Goal: Task Accomplishment & Management: Use online tool/utility

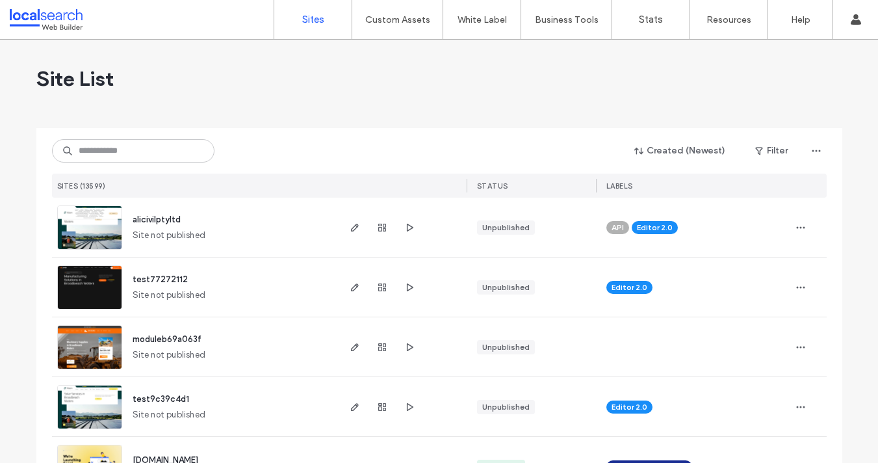
click at [181, 137] on div "Created (Newest) Filter SITES (13599) STATUS LABELS" at bounding box center [439, 163] width 775 height 70
click at [185, 144] on input at bounding box center [133, 150] width 163 height 23
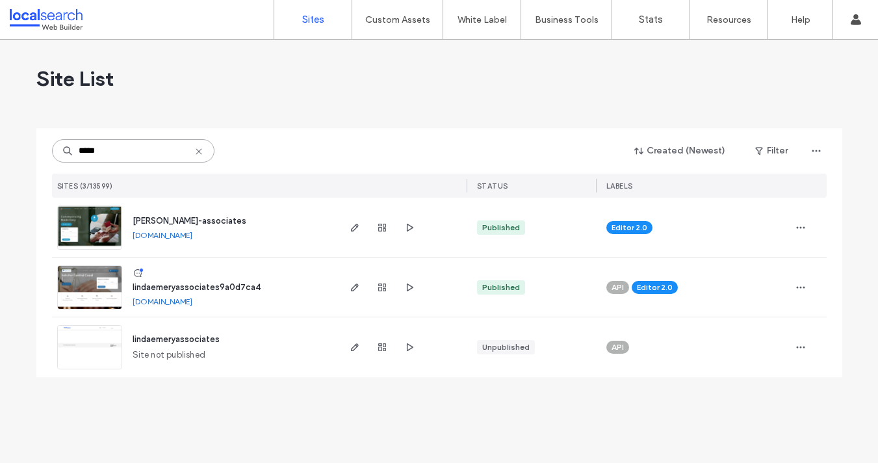
type input "*****"
click at [365, 230] on div at bounding box center [382, 227] width 70 height 59
click at [360, 229] on span "button" at bounding box center [355, 228] width 16 height 16
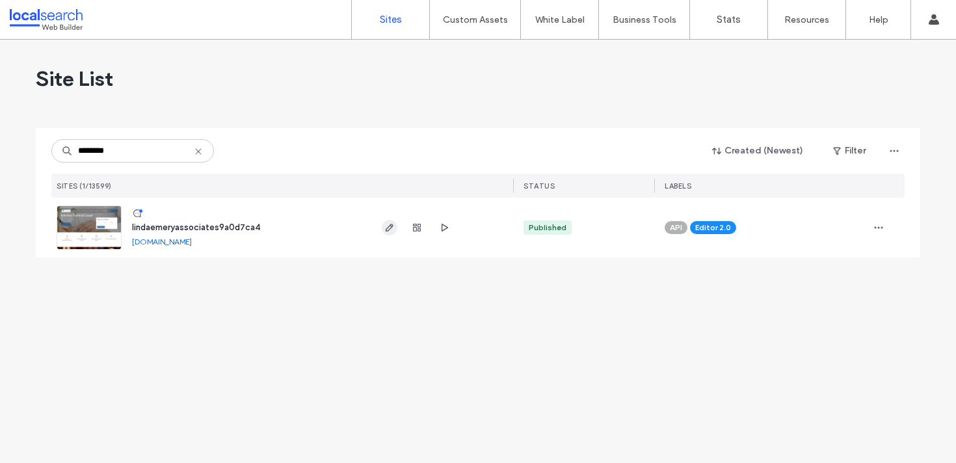
type input "********"
click at [390, 228] on use "button" at bounding box center [390, 228] width 8 height 8
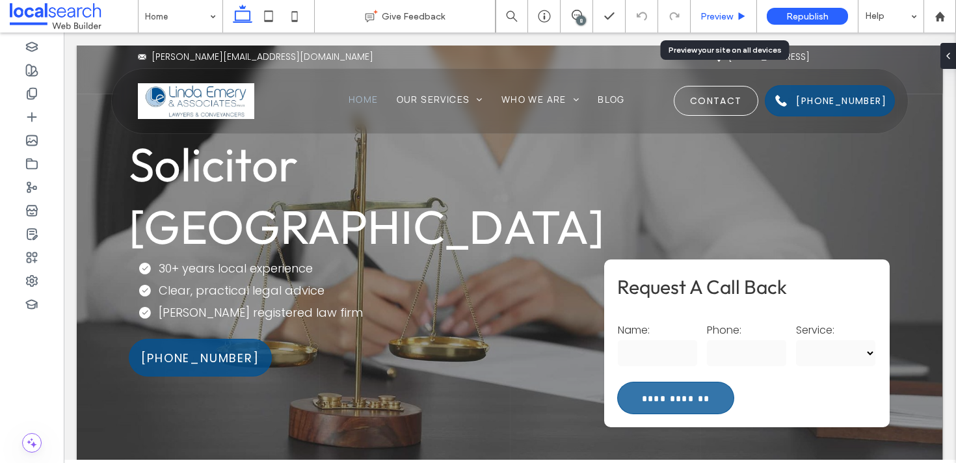
click at [720, 14] on span "Preview" at bounding box center [716, 16] width 33 height 11
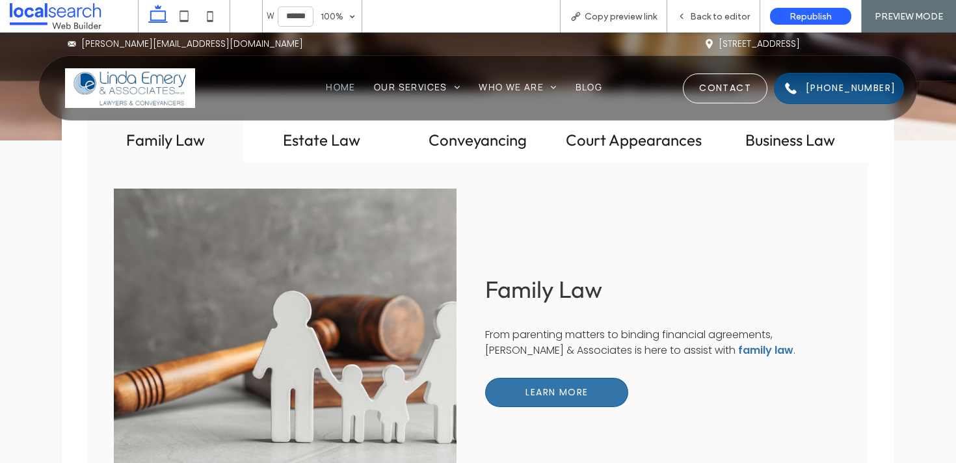
scroll to position [900, 0]
click at [345, 125] on div "Email Icon lemery@lindaemery.com.au Pin Icon Suite 6 22 Watt St, Gosford NSW 22…" at bounding box center [478, 83] width 956 height 101
click at [330, 127] on div "Email Icon lemery@lindaemery.com.au Pin Icon Suite 6 22 Watt St, Gosford NSW 22…" at bounding box center [478, 83] width 956 height 101
click at [371, 133] on div "Email Icon lemery@lindaemery.com.au Pin Icon Suite 6 22 Watt St, Gosford NSW 22…" at bounding box center [478, 83] width 956 height 101
click at [350, 133] on div "Email Icon lemery@lindaemery.com.au Pin Icon Suite 6 22 Watt St, Gosford NSW 22…" at bounding box center [478, 83] width 956 height 101
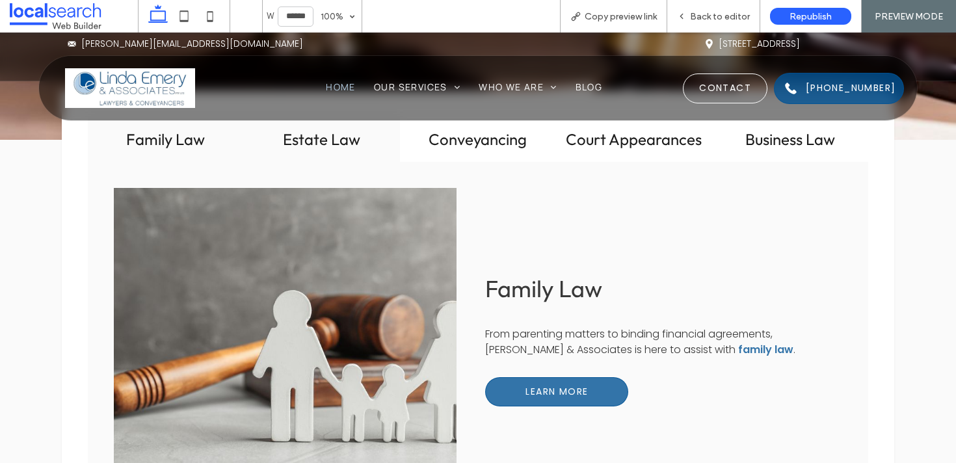
click at [321, 135] on div "Estate Law" at bounding box center [322, 139] width 156 height 46
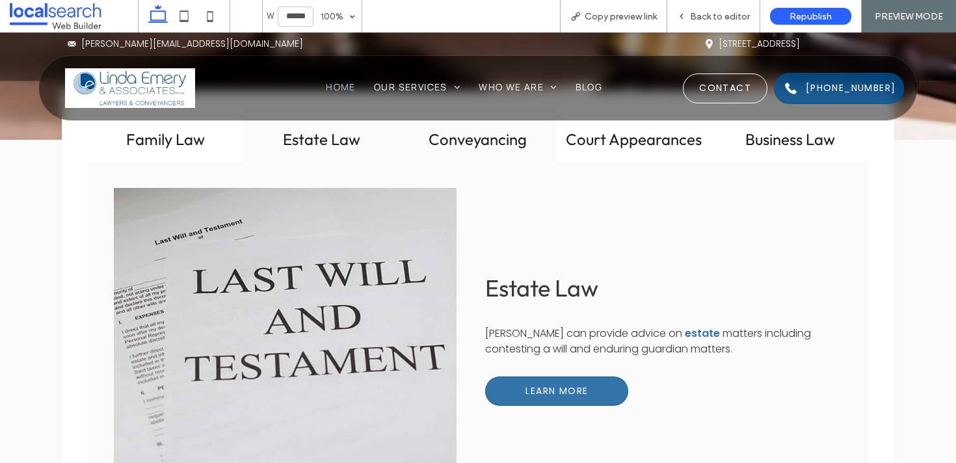
click at [495, 135] on div "Conveyancing" at bounding box center [478, 139] width 156 height 46
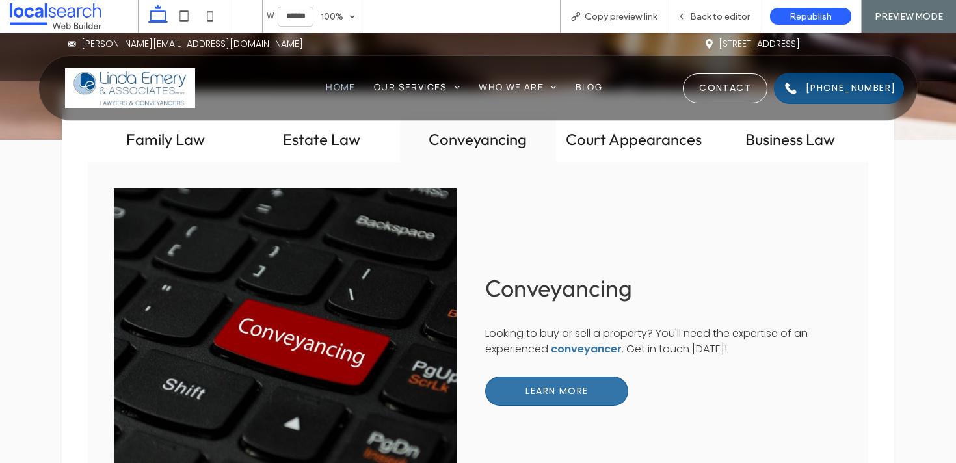
click at [614, 127] on div "Email Icon lemery@lindaemery.com.au Pin Icon Suite 6 22 Watt St, Gosford NSW 22…" at bounding box center [478, 83] width 956 height 101
click at [633, 133] on div "Email Icon lemery@lindaemery.com.au Pin Icon Suite 6 22 Watt St, Gosford NSW 22…" at bounding box center [478, 83] width 956 height 101
click at [651, 134] on div "Court Appearances" at bounding box center [634, 139] width 156 height 46
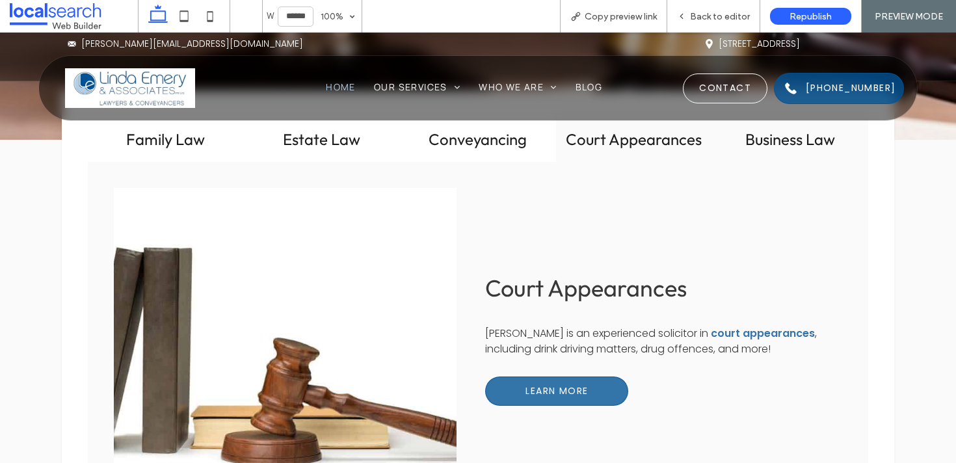
click at [764, 138] on div "Business Law" at bounding box center [790, 139] width 156 height 46
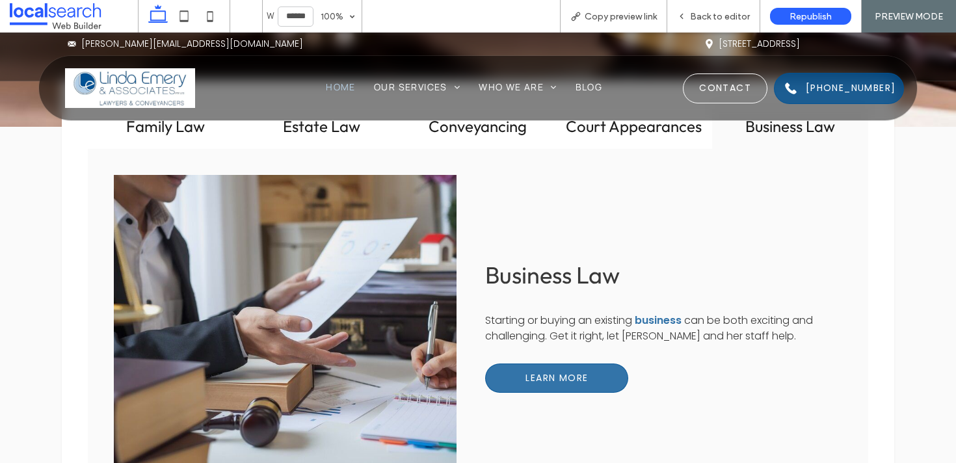
scroll to position [878, 0]
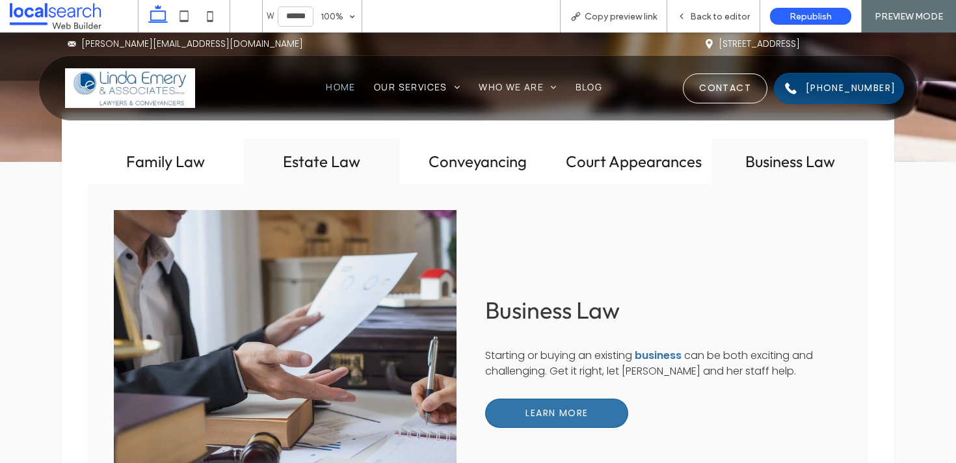
click at [340, 152] on h2 "Estate Law" at bounding box center [322, 161] width 140 height 20
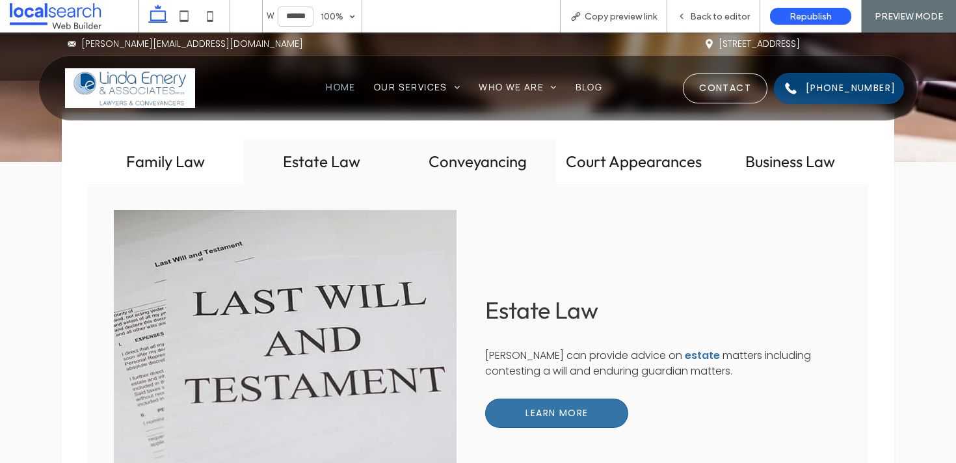
click at [454, 159] on div "Conveyancing" at bounding box center [478, 161] width 156 height 46
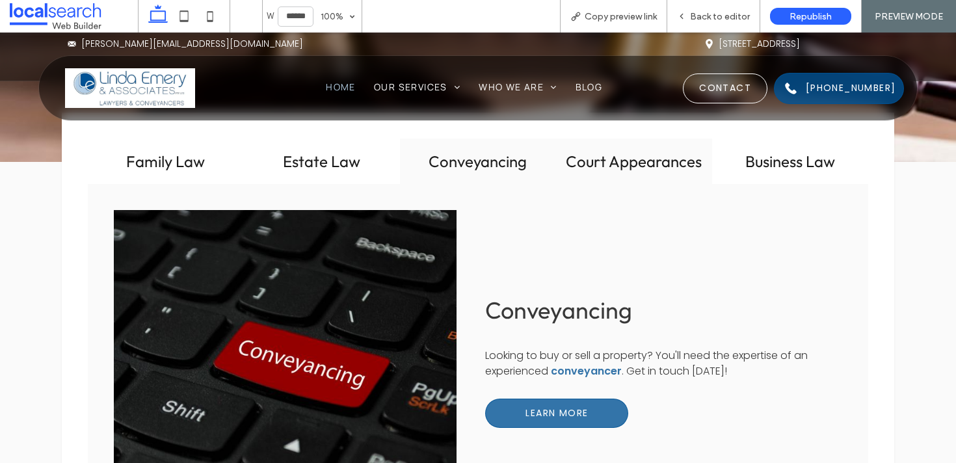
click at [586, 151] on h2 "Court Appearances" at bounding box center [634, 161] width 140 height 20
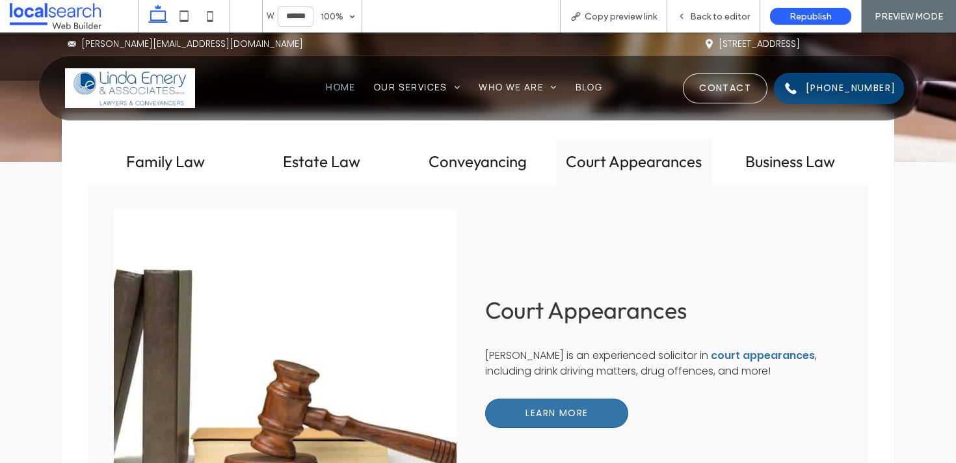
click at [627, 159] on div "Court Appearances" at bounding box center [634, 161] width 156 height 46
click at [806, 157] on div "Business Law" at bounding box center [790, 161] width 156 height 46
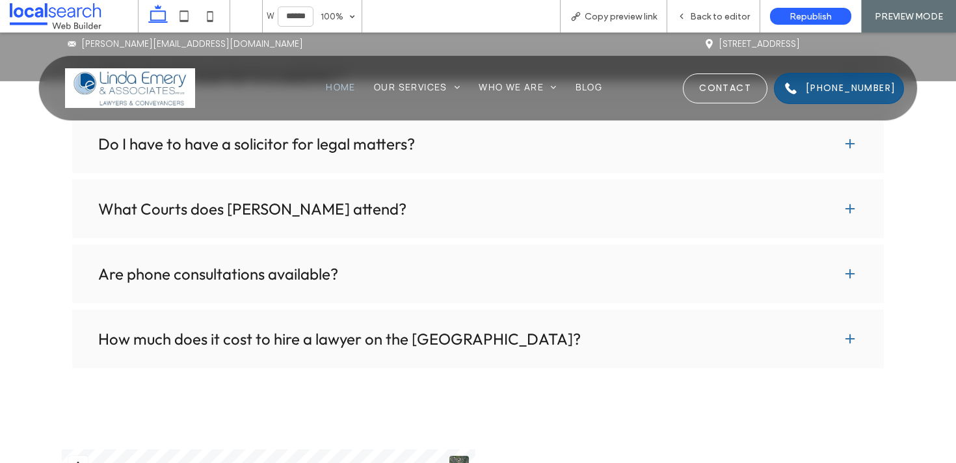
scroll to position [3595, 0]
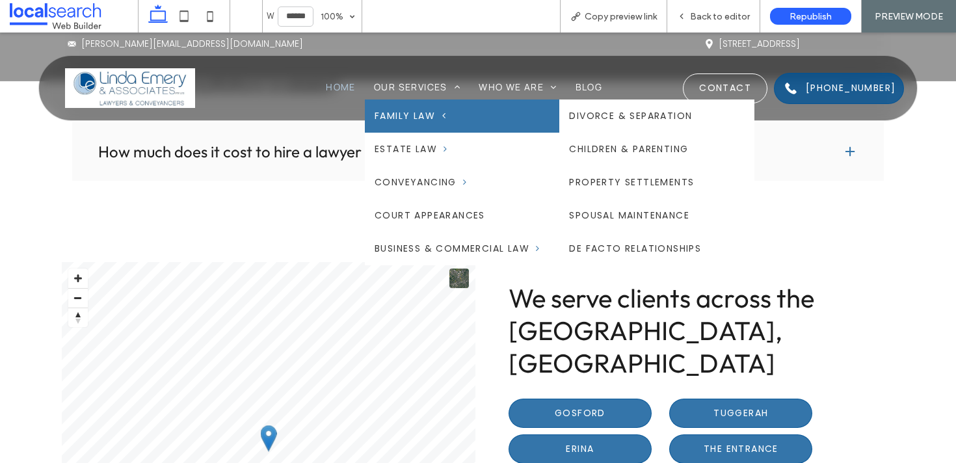
click at [409, 103] on link "Family Law" at bounding box center [462, 115] width 194 height 33
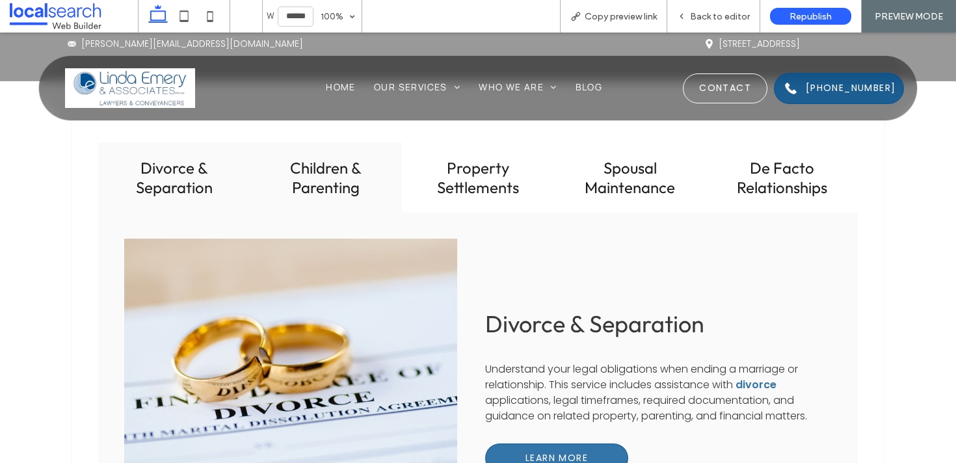
scroll to position [1051, 0]
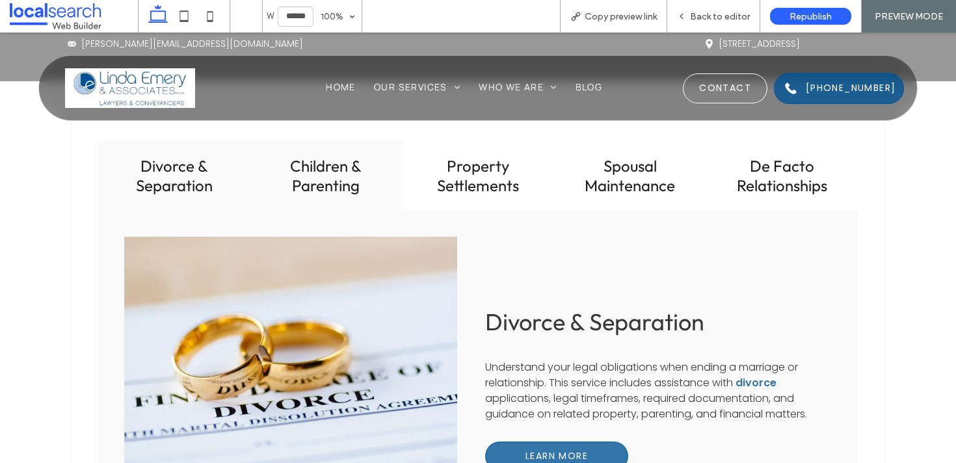
click at [308, 171] on h3 "Children & Parenting" at bounding box center [326, 175] width 137 height 39
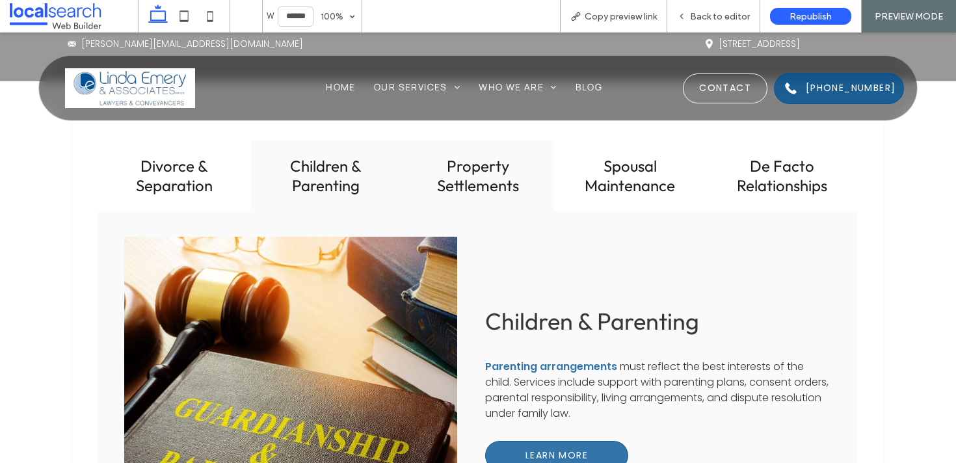
click at [549, 177] on div "Property Settlements" at bounding box center [478, 175] width 152 height 70
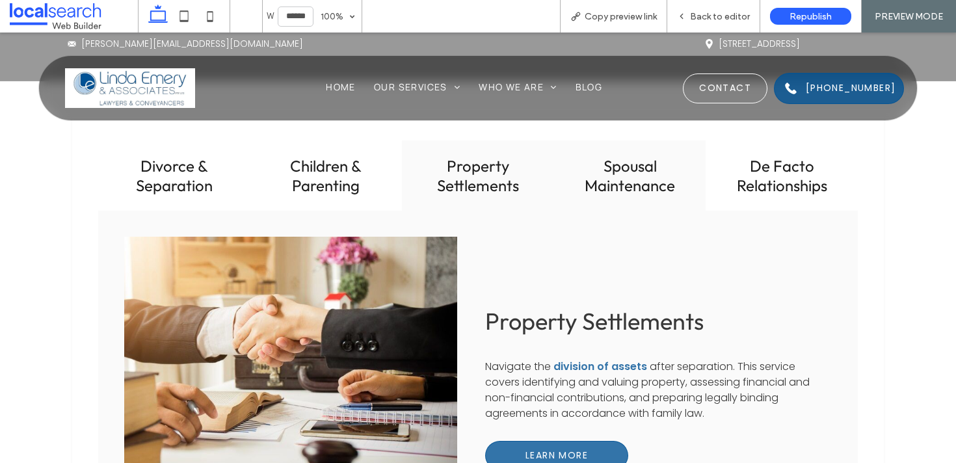
click at [657, 173] on h3 "Spousal Maintenance" at bounding box center [630, 175] width 137 height 39
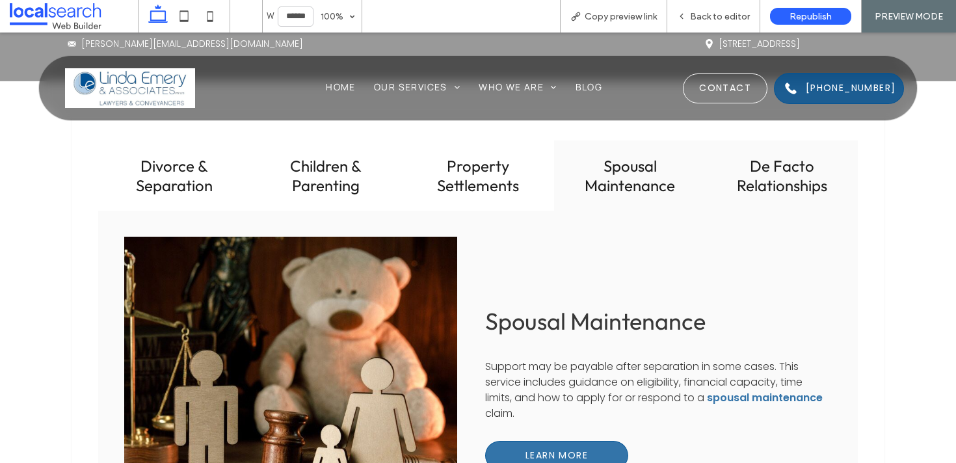
click at [822, 181] on h3 "De Facto Relationships" at bounding box center [781, 175] width 137 height 39
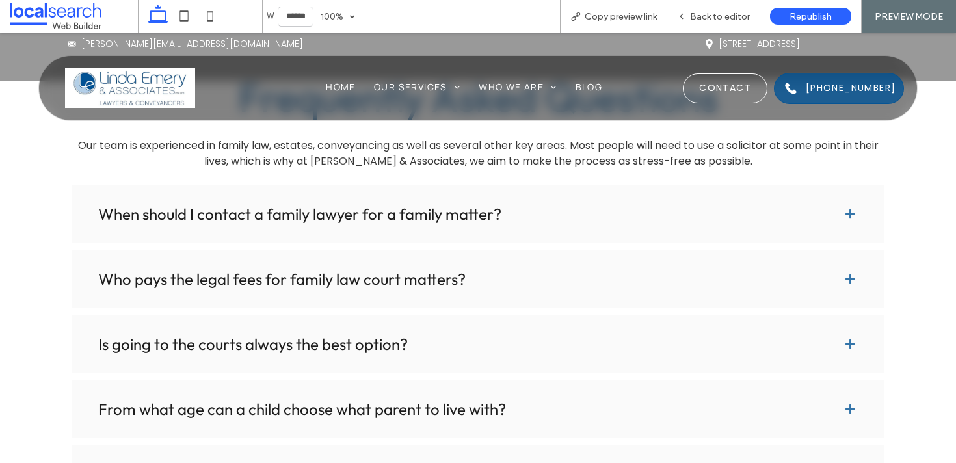
scroll to position [6888, 0]
click at [784, 272] on h3 "Who pays the legal fees for family law court matters?" at bounding box center [459, 280] width 723 height 16
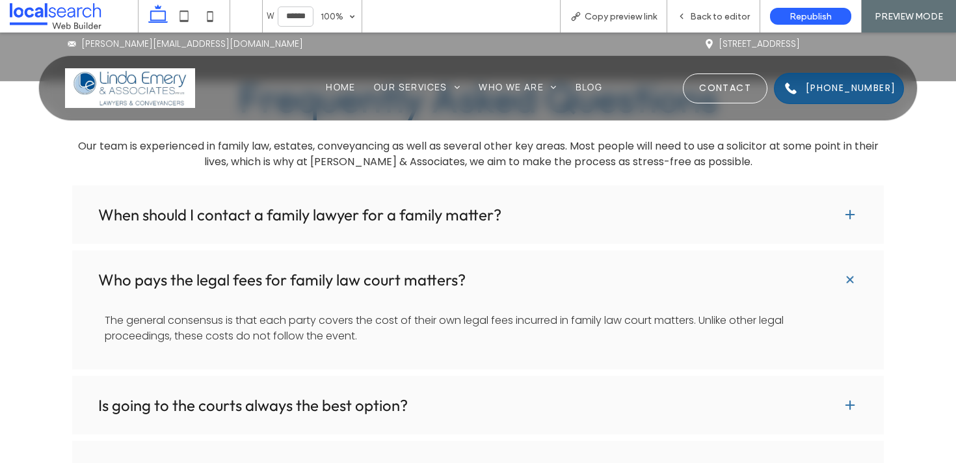
click at [786, 272] on h3 "Who pays the legal fees for family law court matters?" at bounding box center [459, 280] width 723 height 16
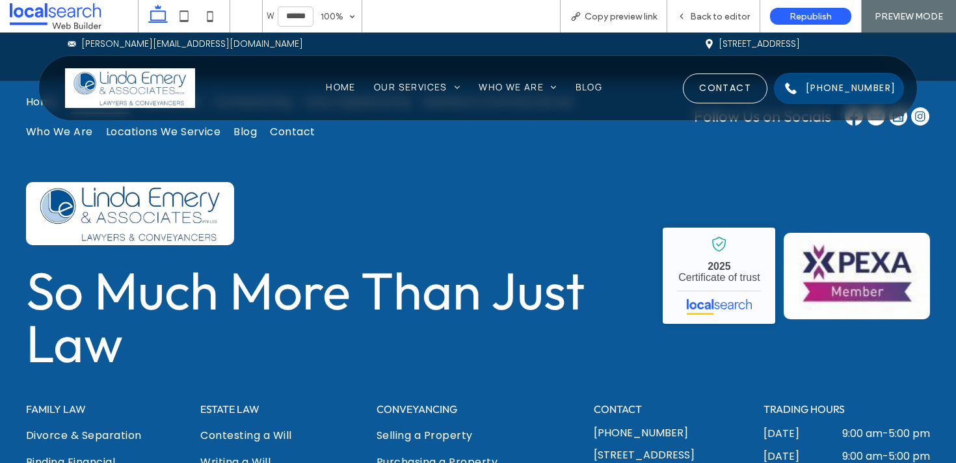
scroll to position [7977, 0]
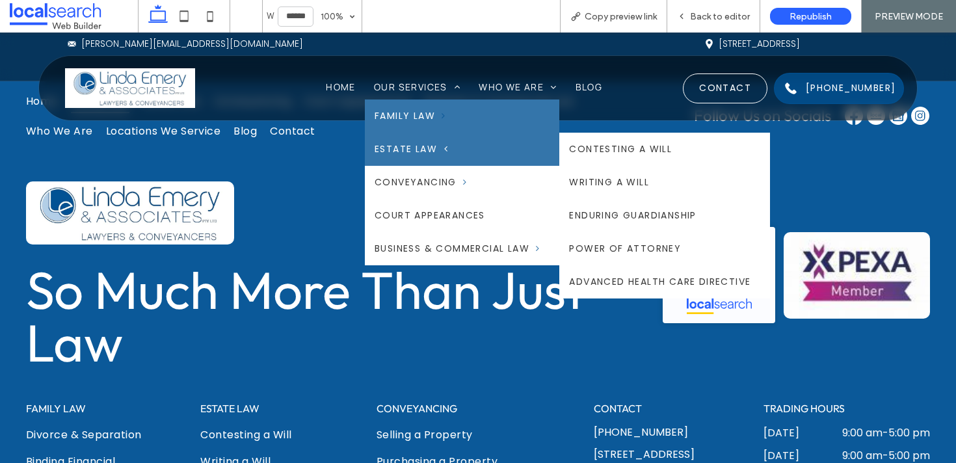
click at [418, 141] on link "Estate Law" at bounding box center [462, 149] width 194 height 33
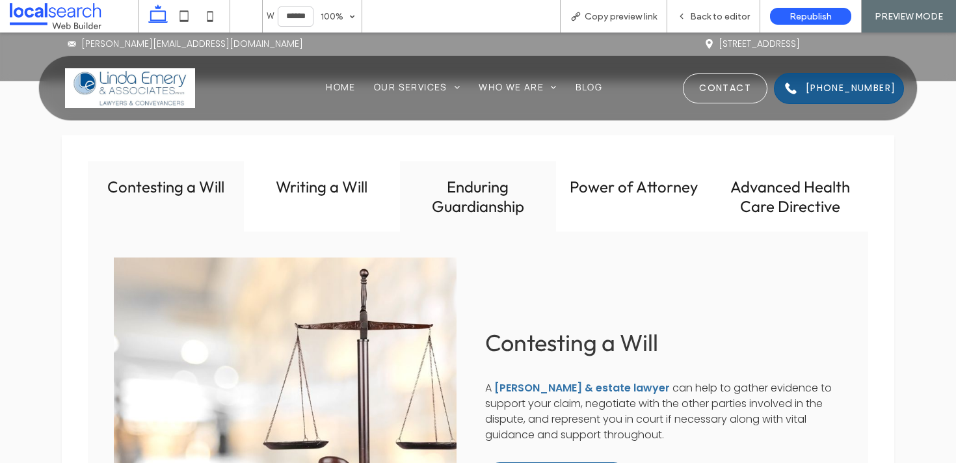
scroll to position [1120, 0]
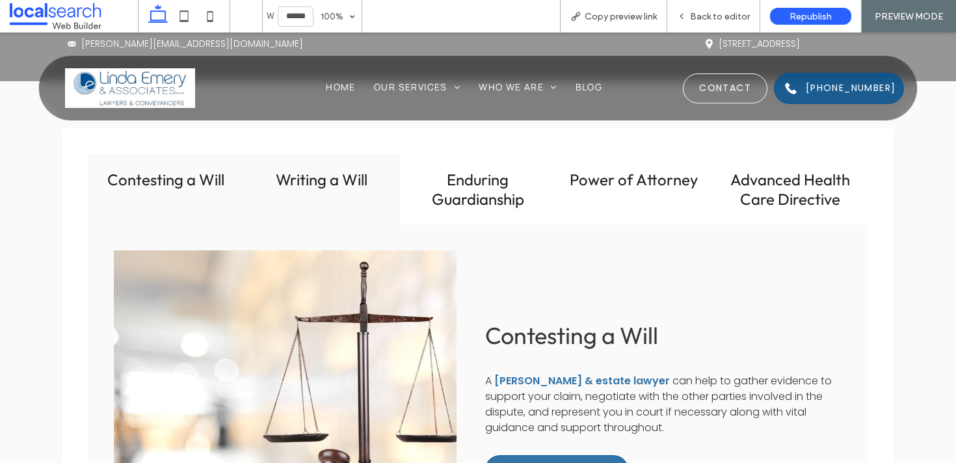
click at [329, 189] on div "Writing a Will" at bounding box center [322, 189] width 156 height 70
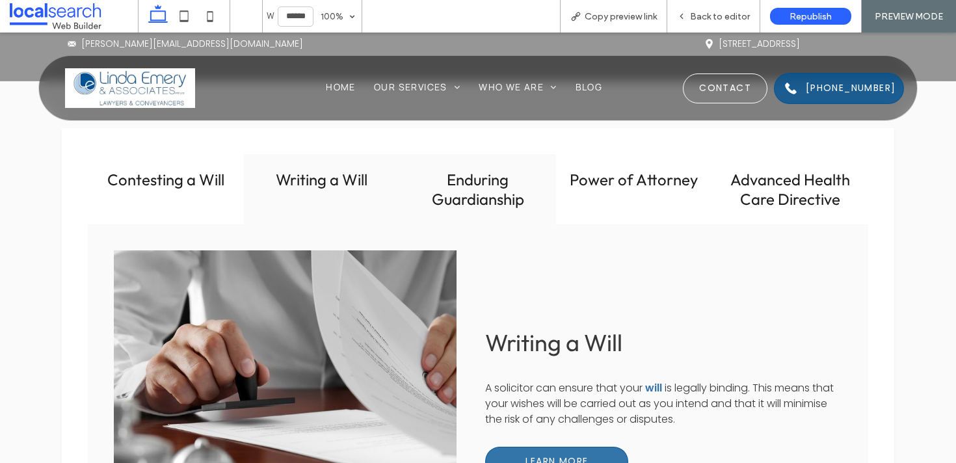
click at [473, 185] on h3 "Enduring Guardianship" at bounding box center [478, 189] width 140 height 39
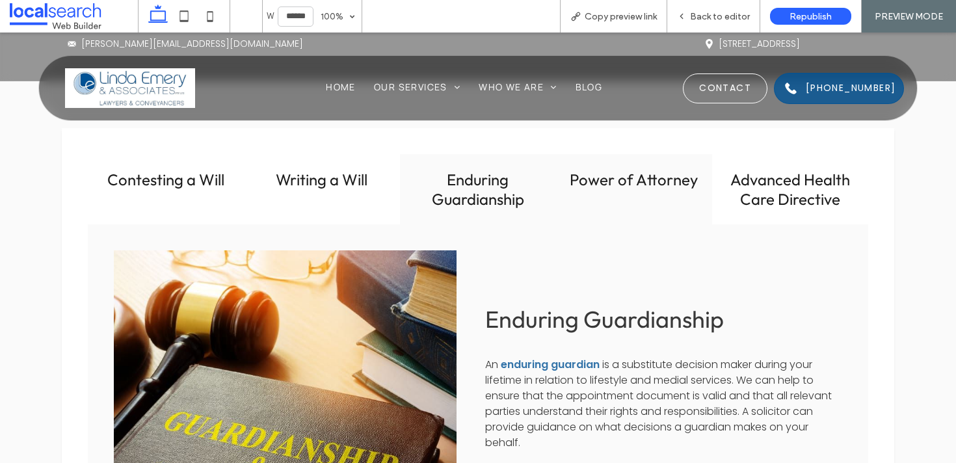
click at [584, 188] on div "Power of Attorney" at bounding box center [634, 189] width 156 height 70
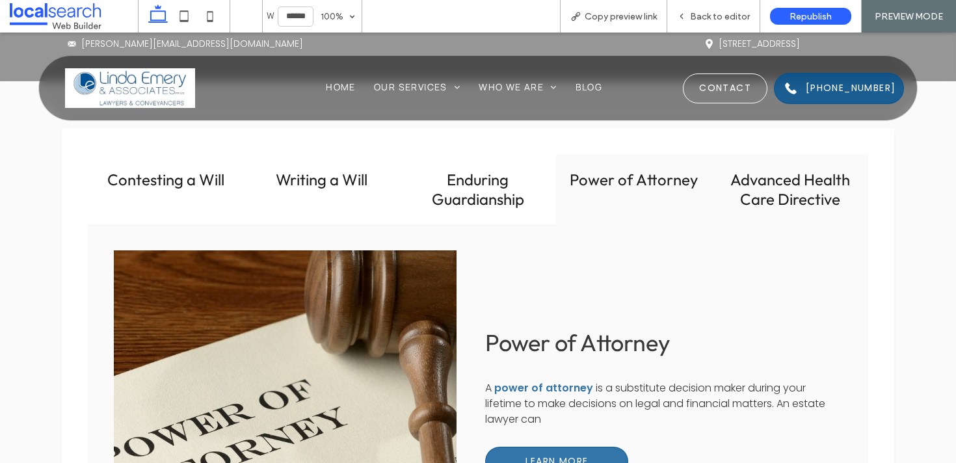
click at [757, 191] on h3 "Advanced Health Care Directive" at bounding box center [790, 189] width 140 height 39
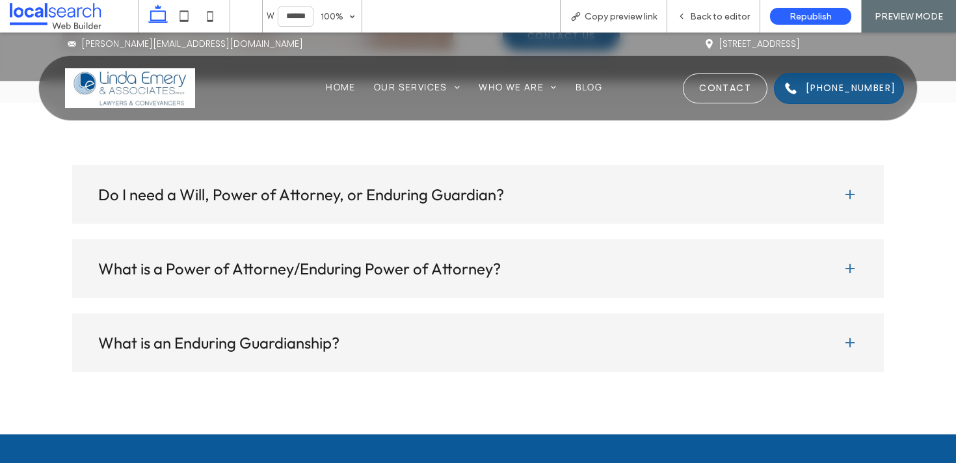
scroll to position [2641, 0]
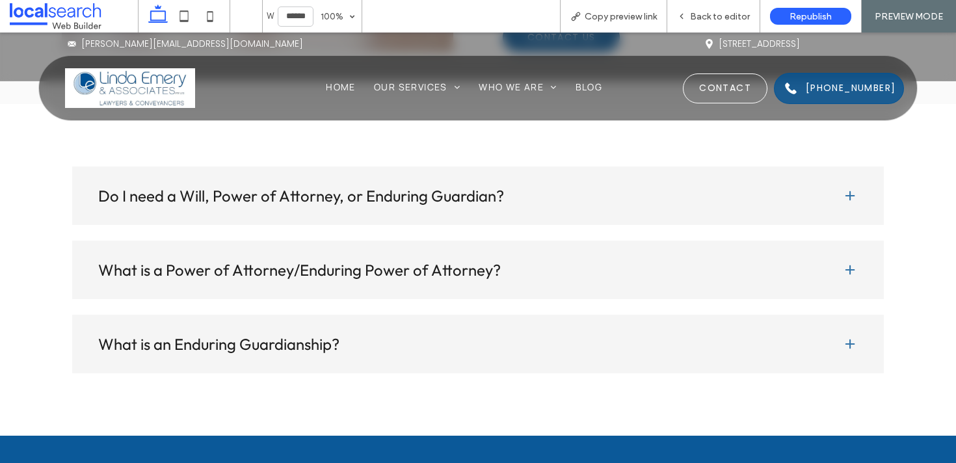
click at [378, 188] on h3 "Do I need a Will, Power of Attorney, or Enduring Guardian?" at bounding box center [459, 196] width 723 height 16
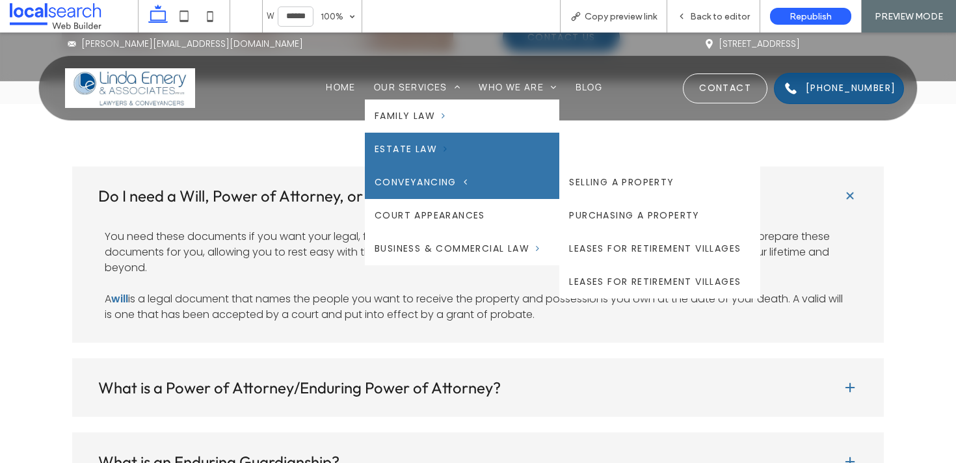
click at [416, 187] on span "Conveyancing" at bounding box center [420, 183] width 92 height 14
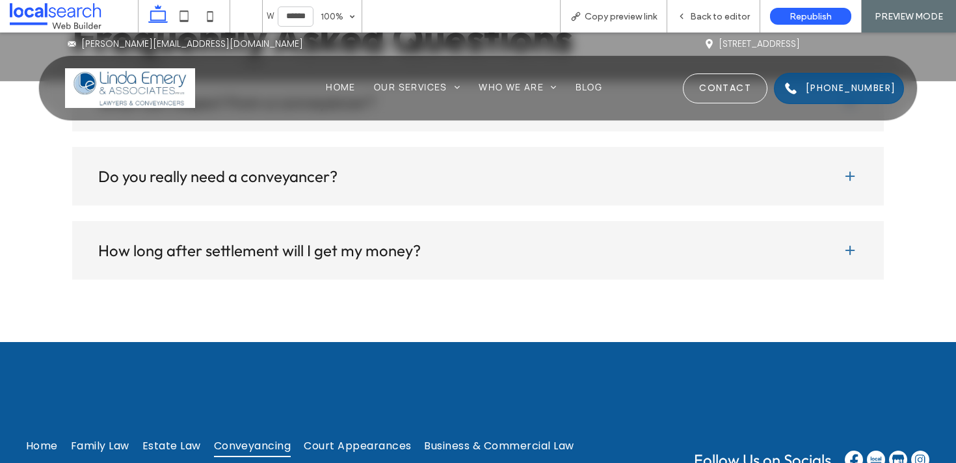
scroll to position [3805, 0]
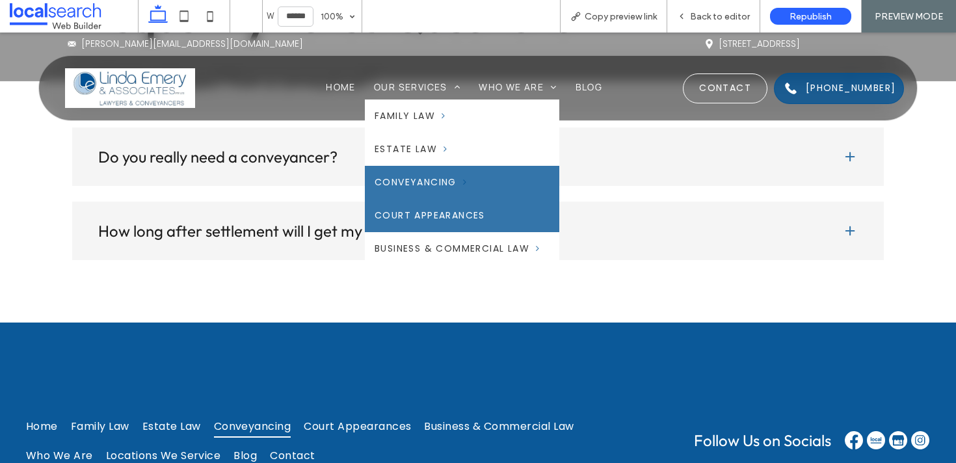
click at [436, 214] on span "Court Appearances" at bounding box center [429, 216] width 111 height 14
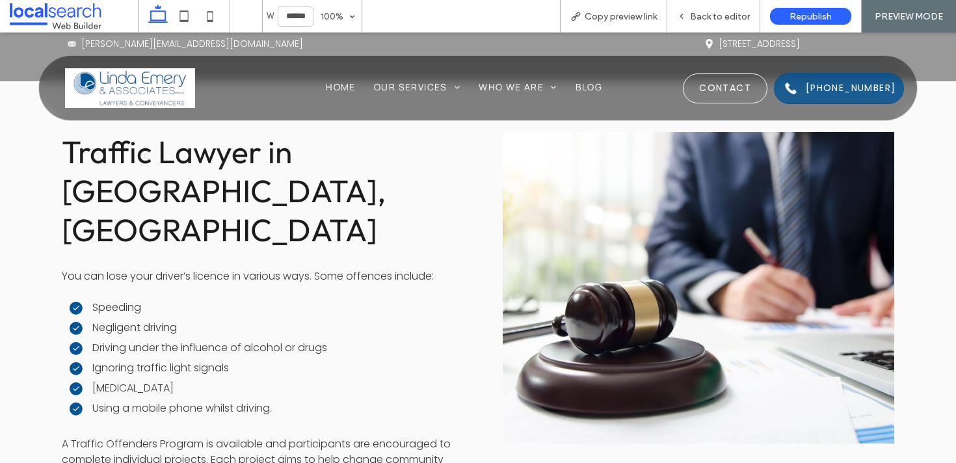
scroll to position [1140, 0]
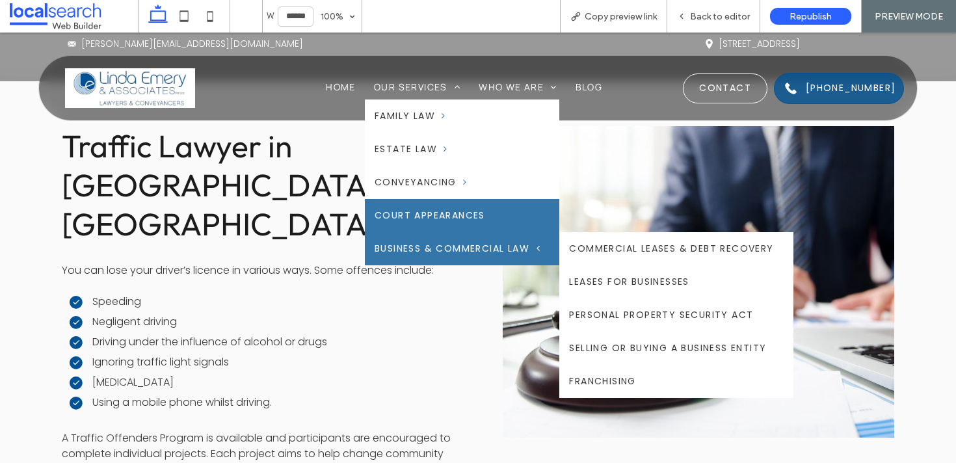
click at [407, 242] on span "Business & Commercial Law" at bounding box center [456, 249] width 165 height 14
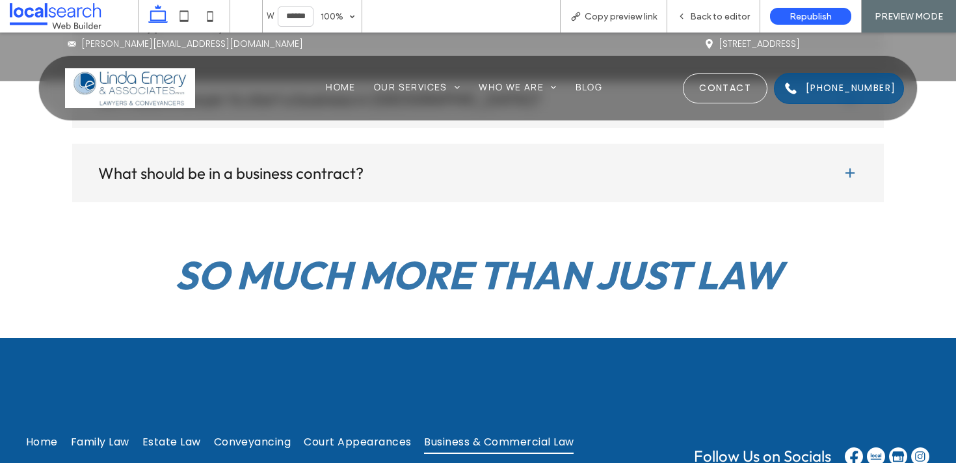
scroll to position [3322, 0]
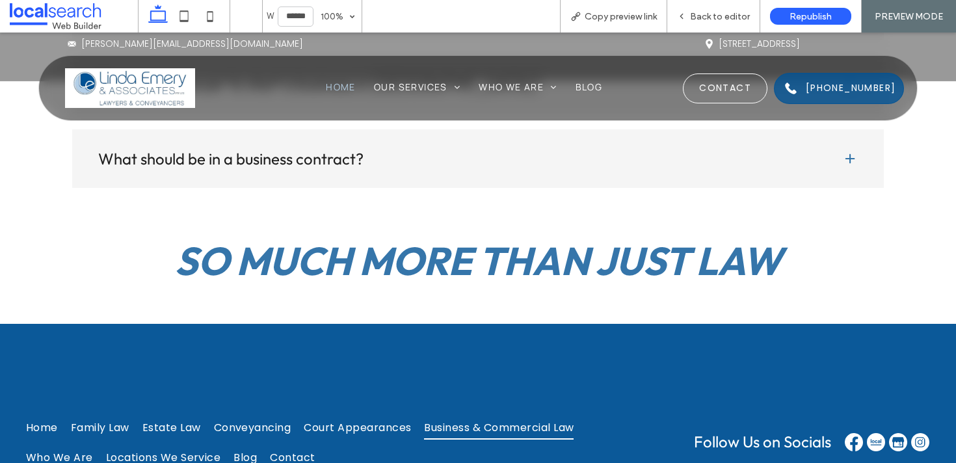
click at [343, 85] on span "Home" at bounding box center [341, 87] width 30 height 12
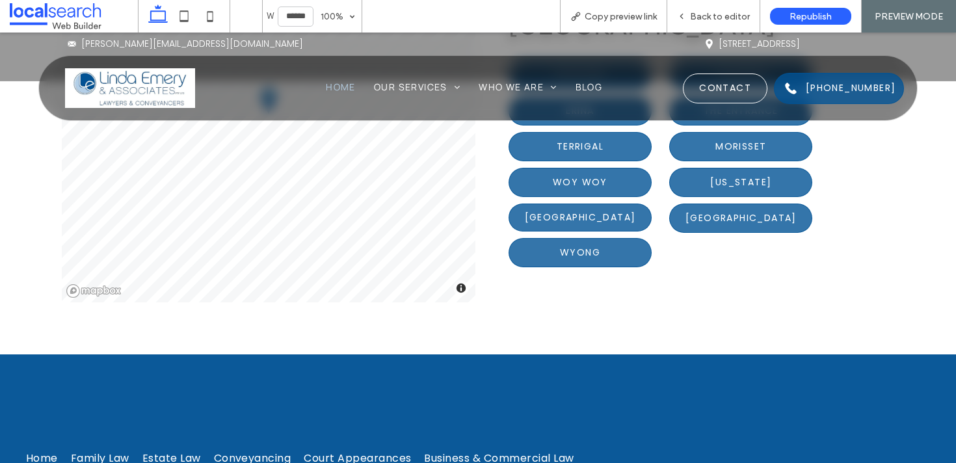
scroll to position [3946, 0]
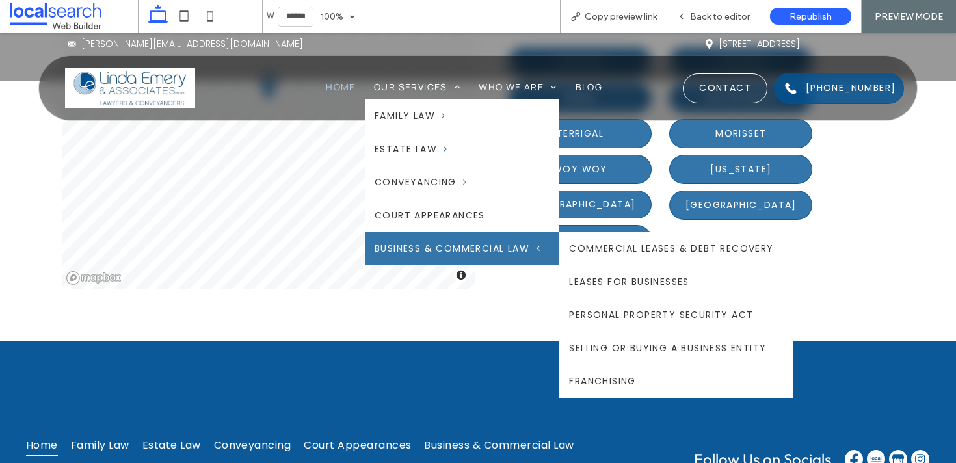
click at [467, 248] on span "Business & Commercial Law" at bounding box center [456, 249] width 165 height 14
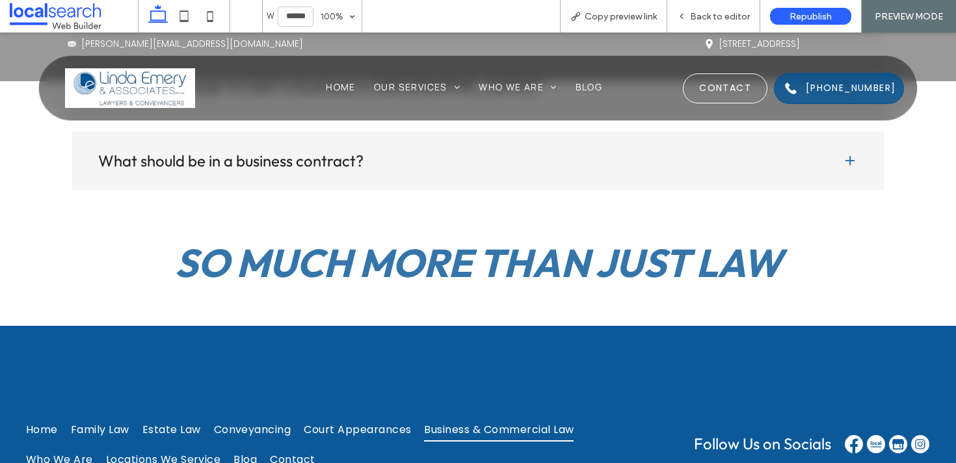
scroll to position [3306, 0]
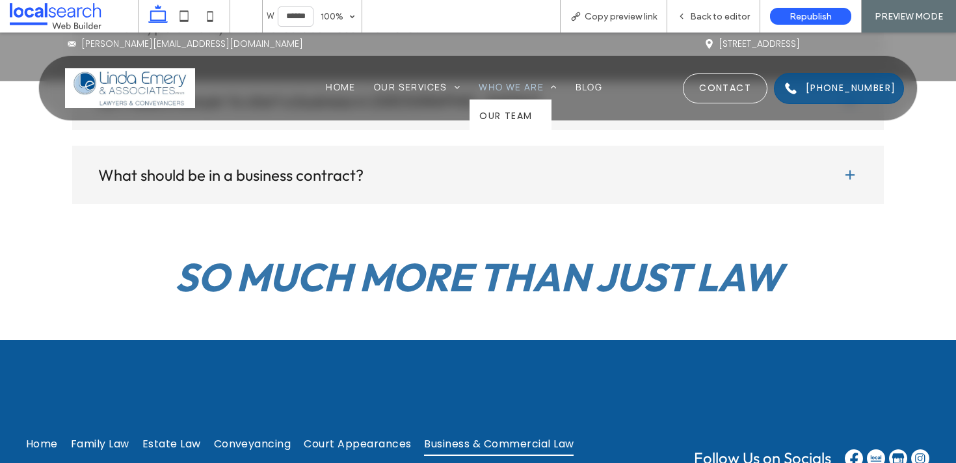
click at [527, 90] on span "Who We Are" at bounding box center [518, 87] width 78 height 12
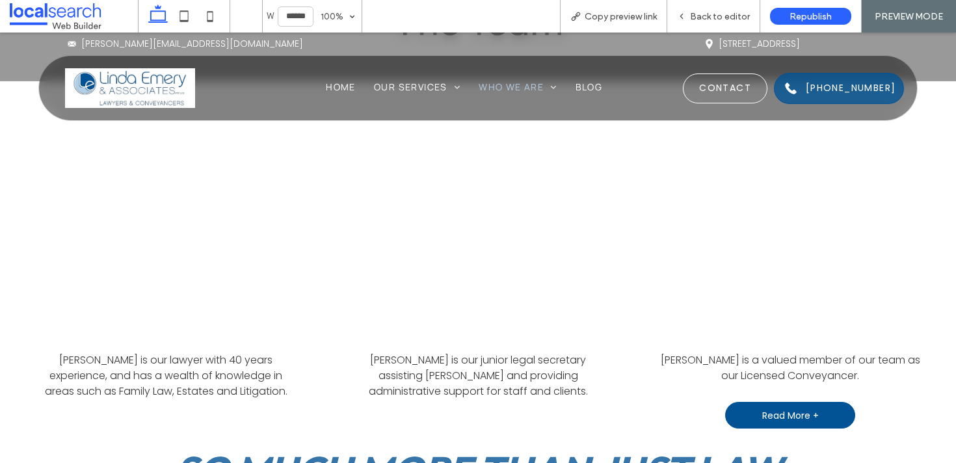
scroll to position [847, 0]
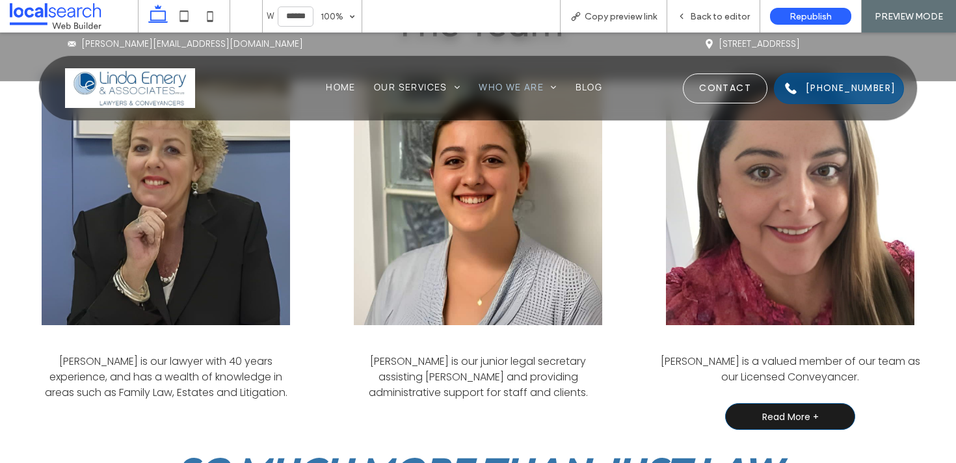
click at [843, 403] on link "Read More +" at bounding box center [790, 416] width 130 height 27
click at [796, 403] on link "Read More +" at bounding box center [790, 416] width 130 height 27
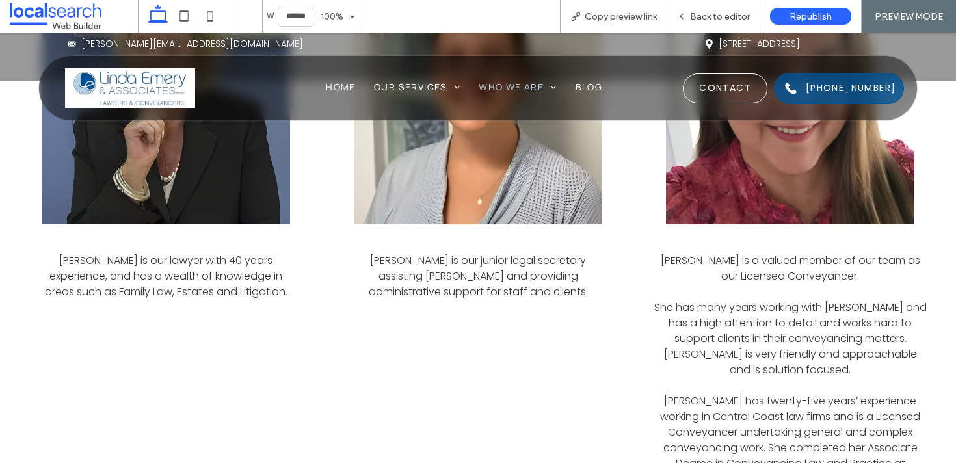
scroll to position [947, 0]
click at [590, 86] on span "Blog" at bounding box center [588, 87] width 27 height 12
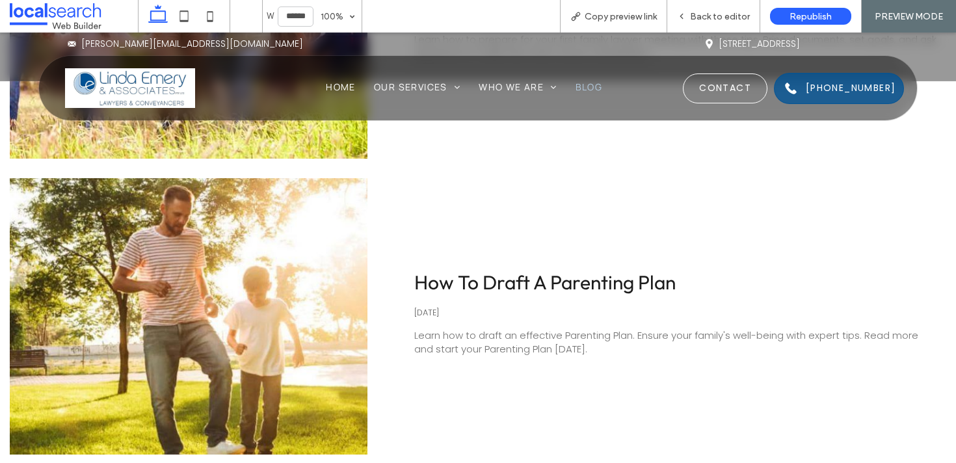
scroll to position [1310, 0]
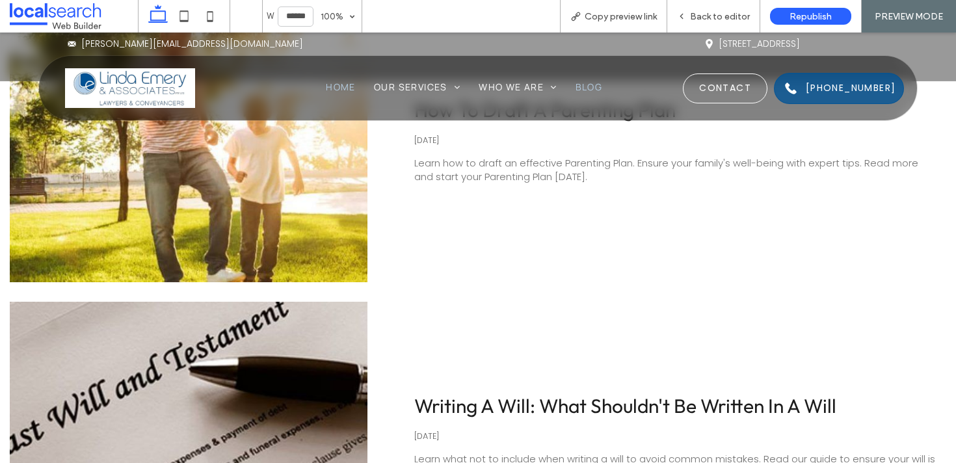
click at [338, 84] on span "Home" at bounding box center [341, 87] width 30 height 12
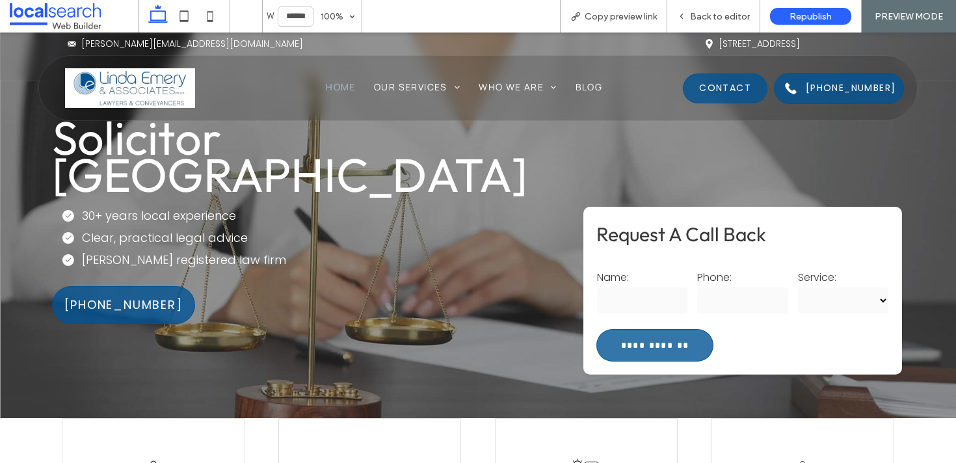
click at [718, 90] on span "Contact" at bounding box center [724, 88] width 81 height 27
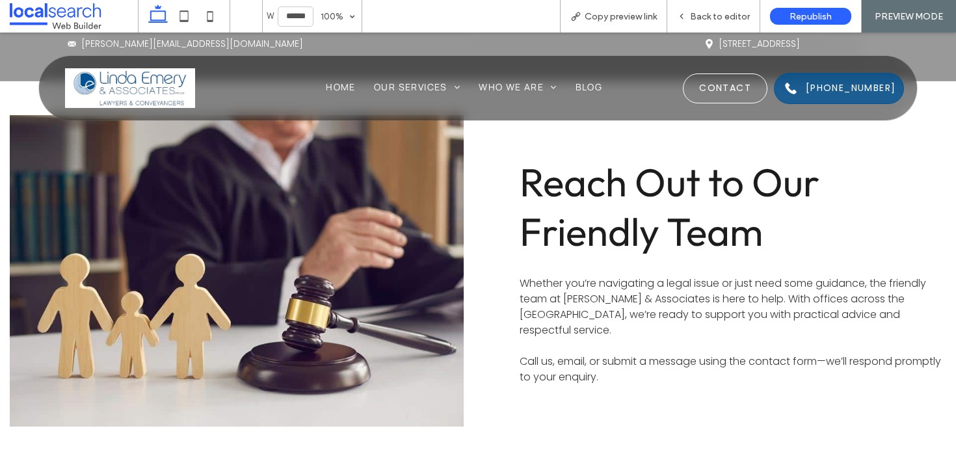
scroll to position [634, 0]
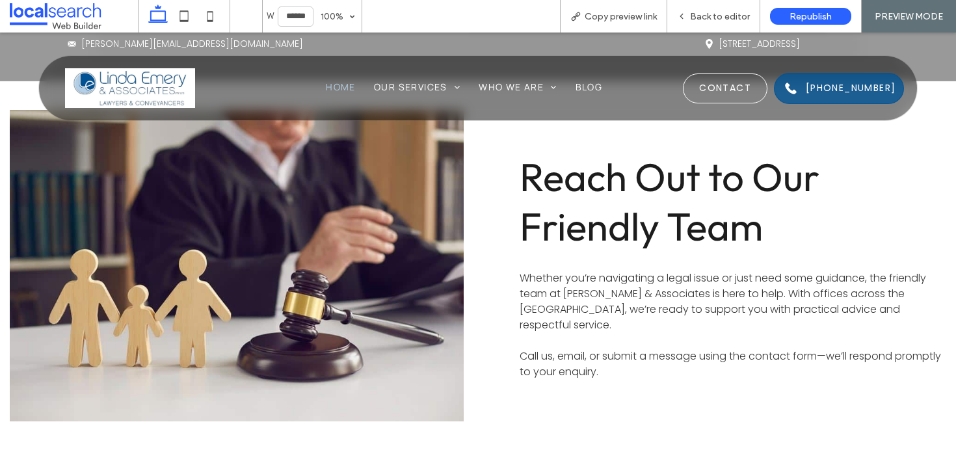
click at [338, 85] on span "Home" at bounding box center [341, 87] width 30 height 12
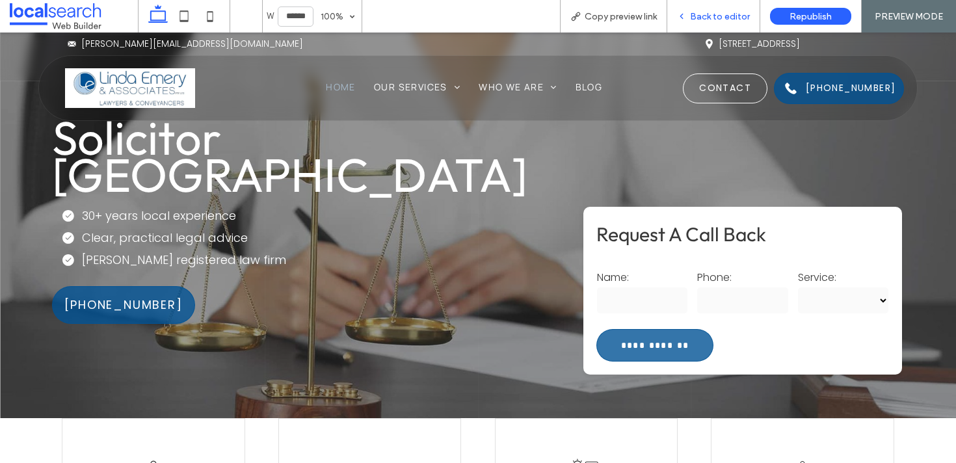
click at [702, 15] on span "Back to editor" at bounding box center [720, 16] width 60 height 11
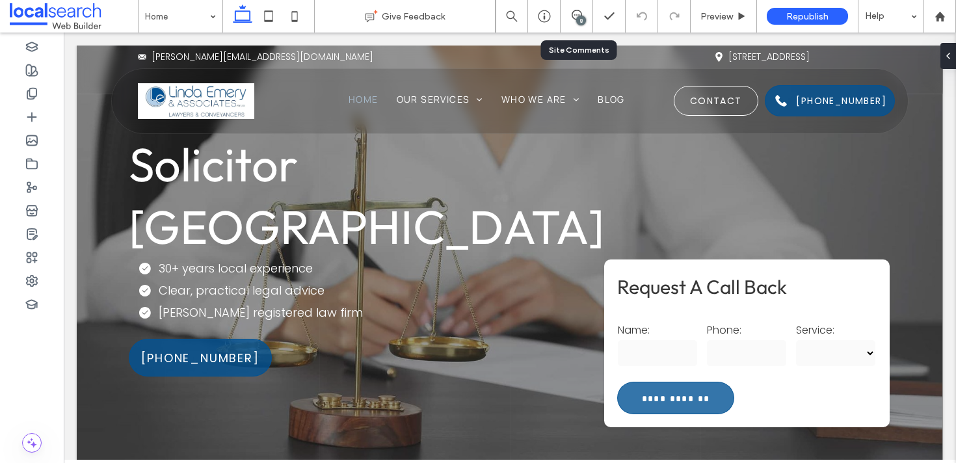
click at [578, 17] on div "8" at bounding box center [581, 21] width 10 height 10
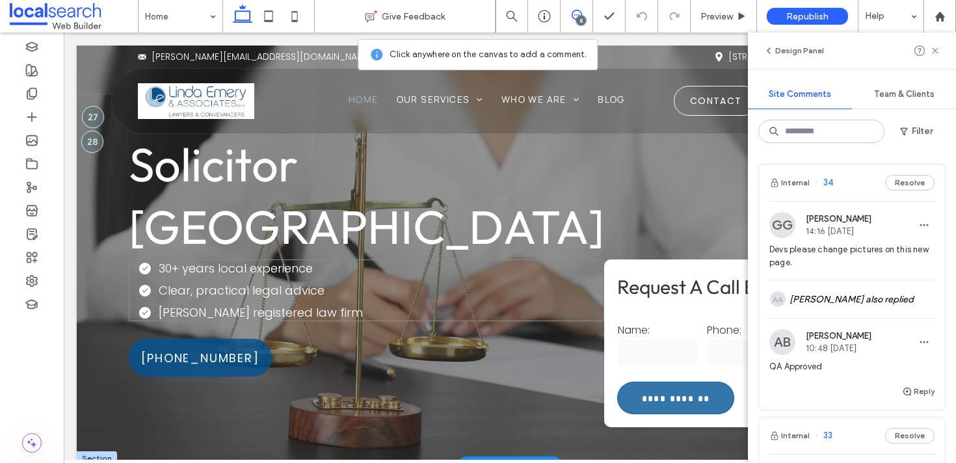
click at [170, 260] on span "30+ years local experience" at bounding box center [236, 268] width 154 height 16
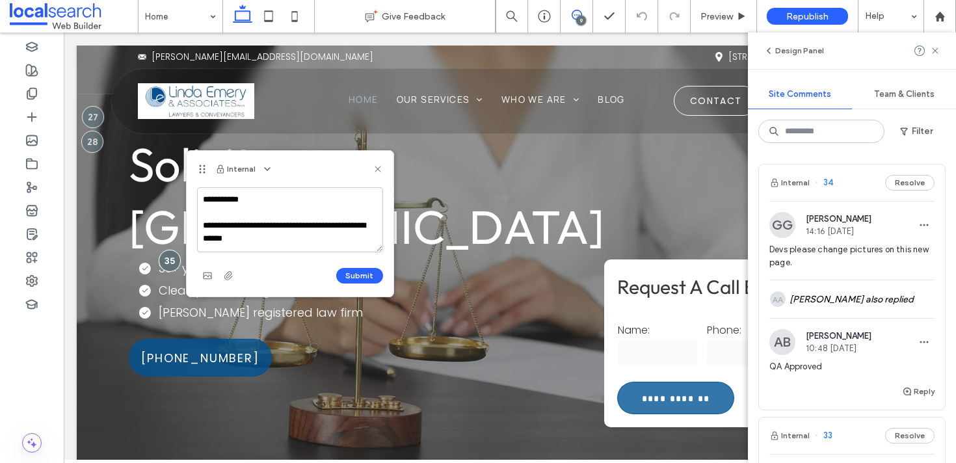
click at [236, 204] on textarea "**********" at bounding box center [290, 219] width 186 height 65
type textarea "**********"
click at [357, 278] on button "Submit" at bounding box center [359, 276] width 47 height 16
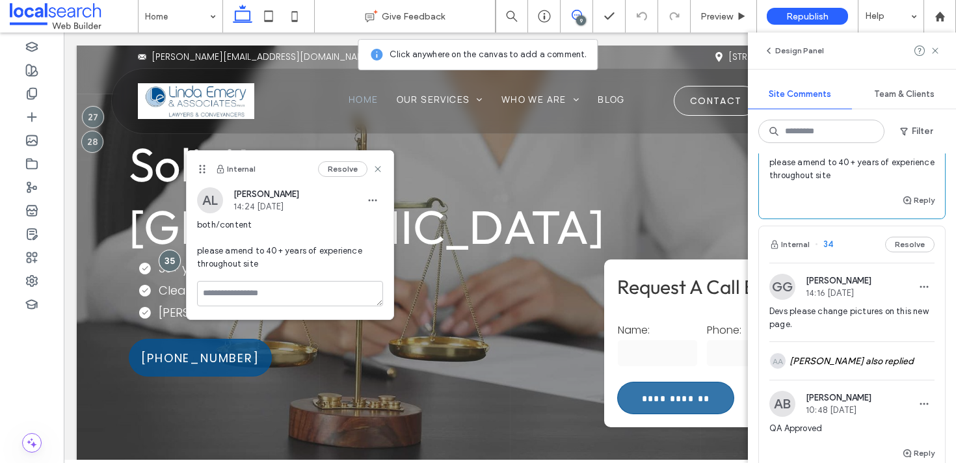
scroll to position [133, 0]
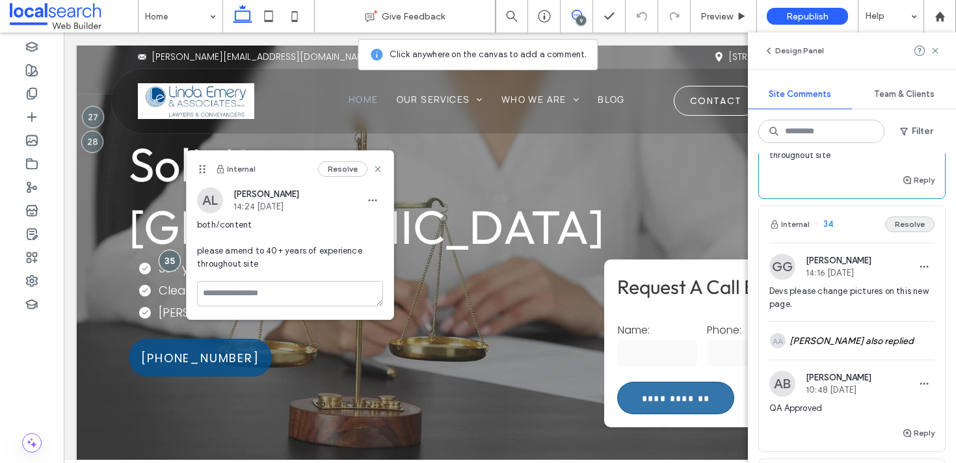
click at [912, 222] on button "Resolve" at bounding box center [909, 225] width 49 height 16
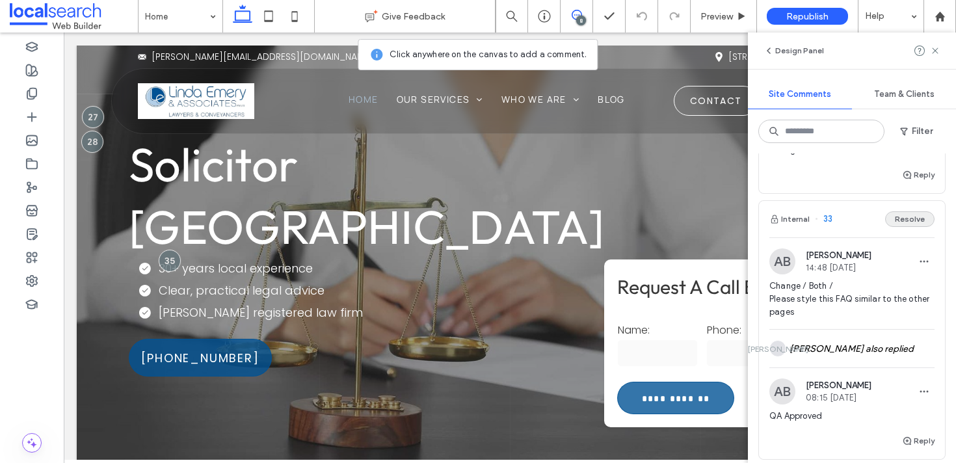
scroll to position [138, 0]
click at [906, 216] on button "Resolve" at bounding box center [909, 220] width 49 height 16
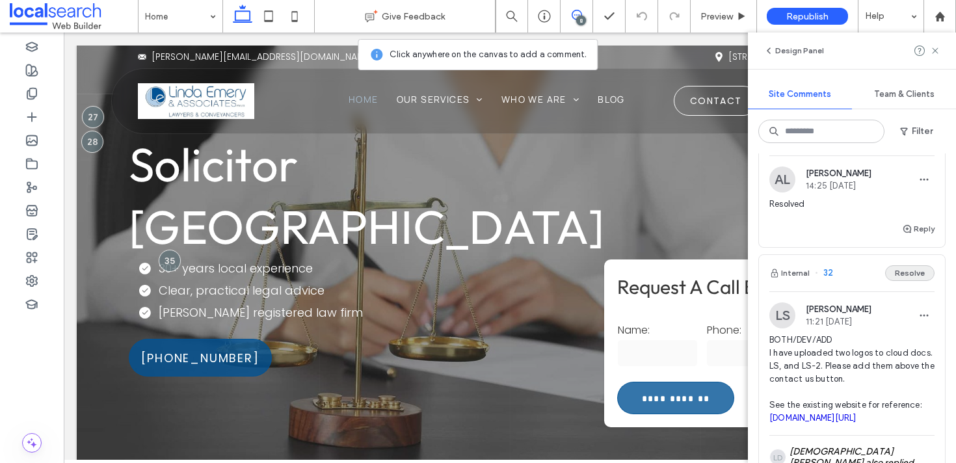
scroll to position [85, 0]
click at [896, 276] on button "Resolve" at bounding box center [909, 273] width 49 height 16
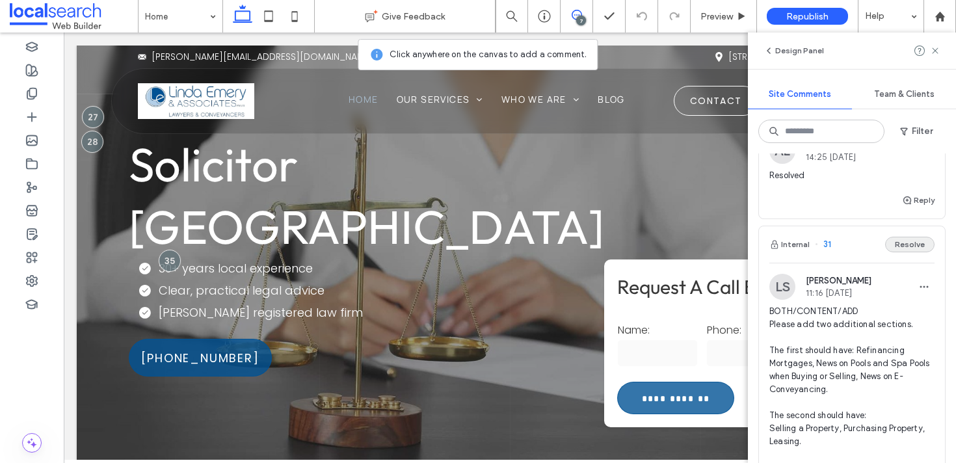
scroll to position [113, 0]
click at [910, 251] on button "Resolve" at bounding box center [909, 245] width 49 height 16
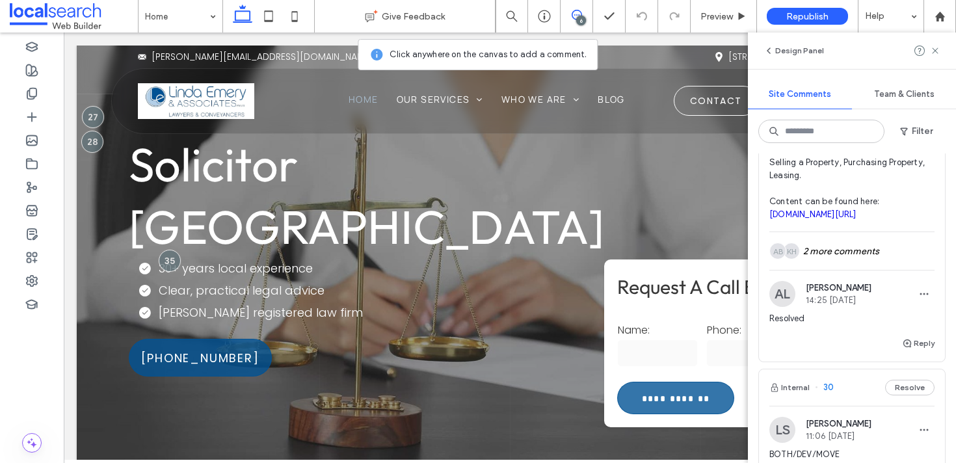
scroll to position [0, 0]
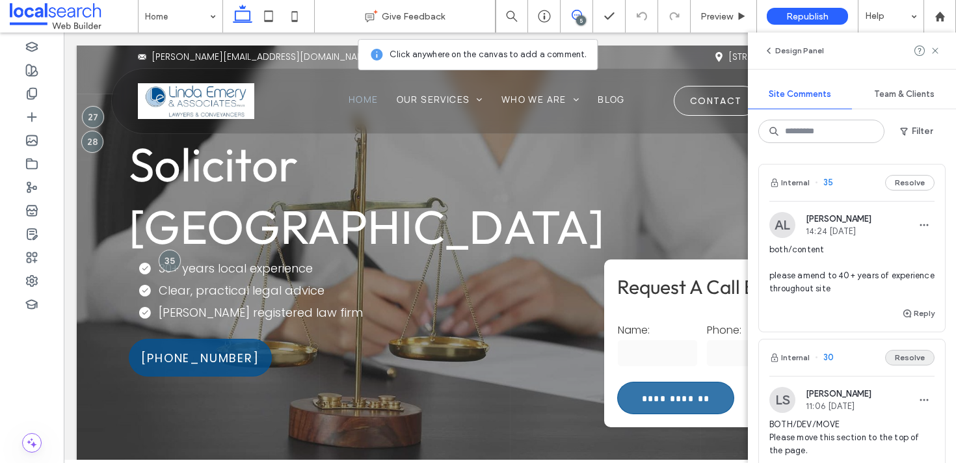
click at [901, 359] on button "Resolve" at bounding box center [909, 358] width 49 height 16
